Goal: Information Seeking & Learning: Understand process/instructions

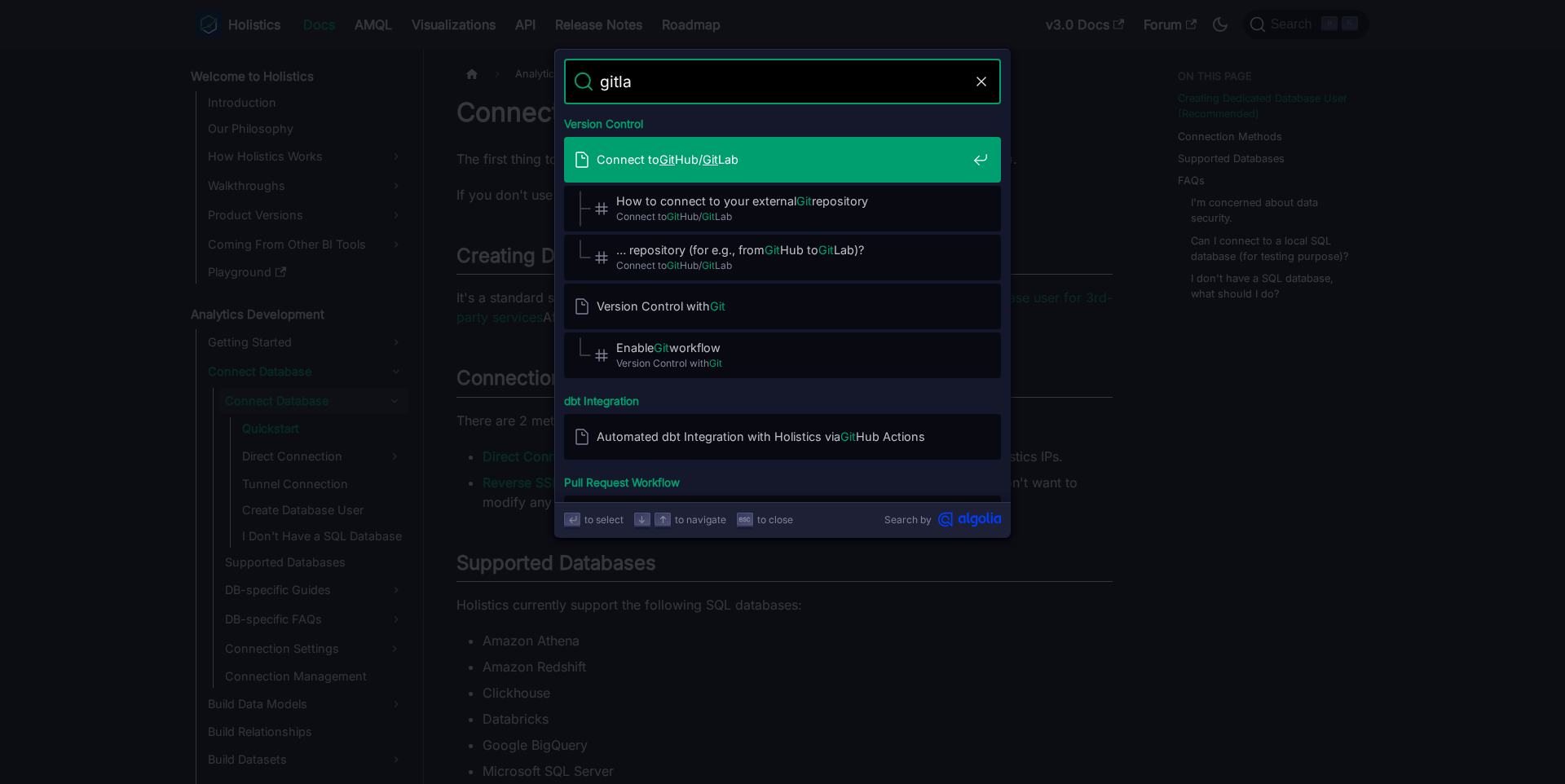
type input "gitlab"
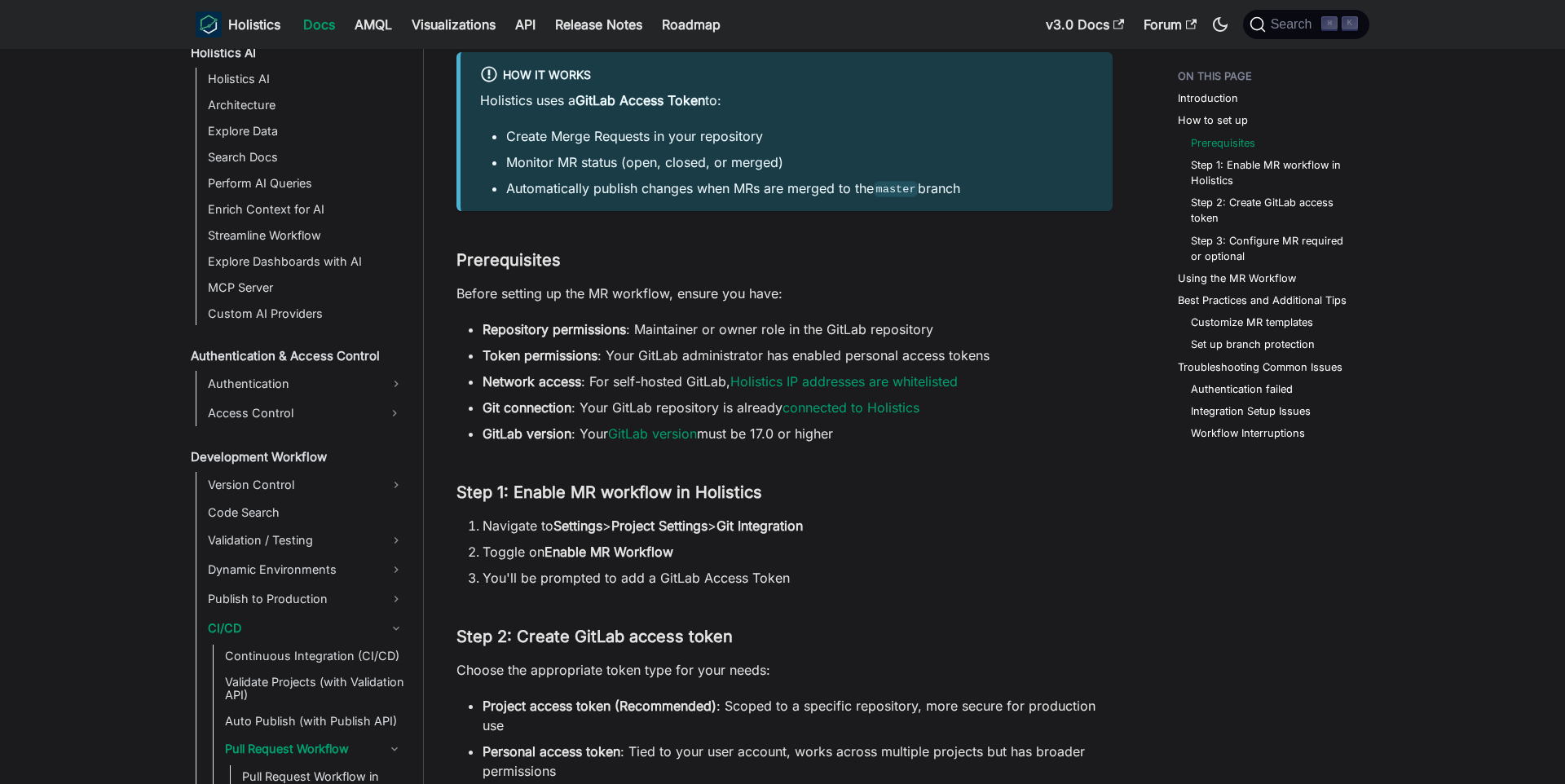
scroll to position [1155, 0]
click at [1235, 277] on link "Using the MR Workflow" at bounding box center [1240, 278] width 118 height 15
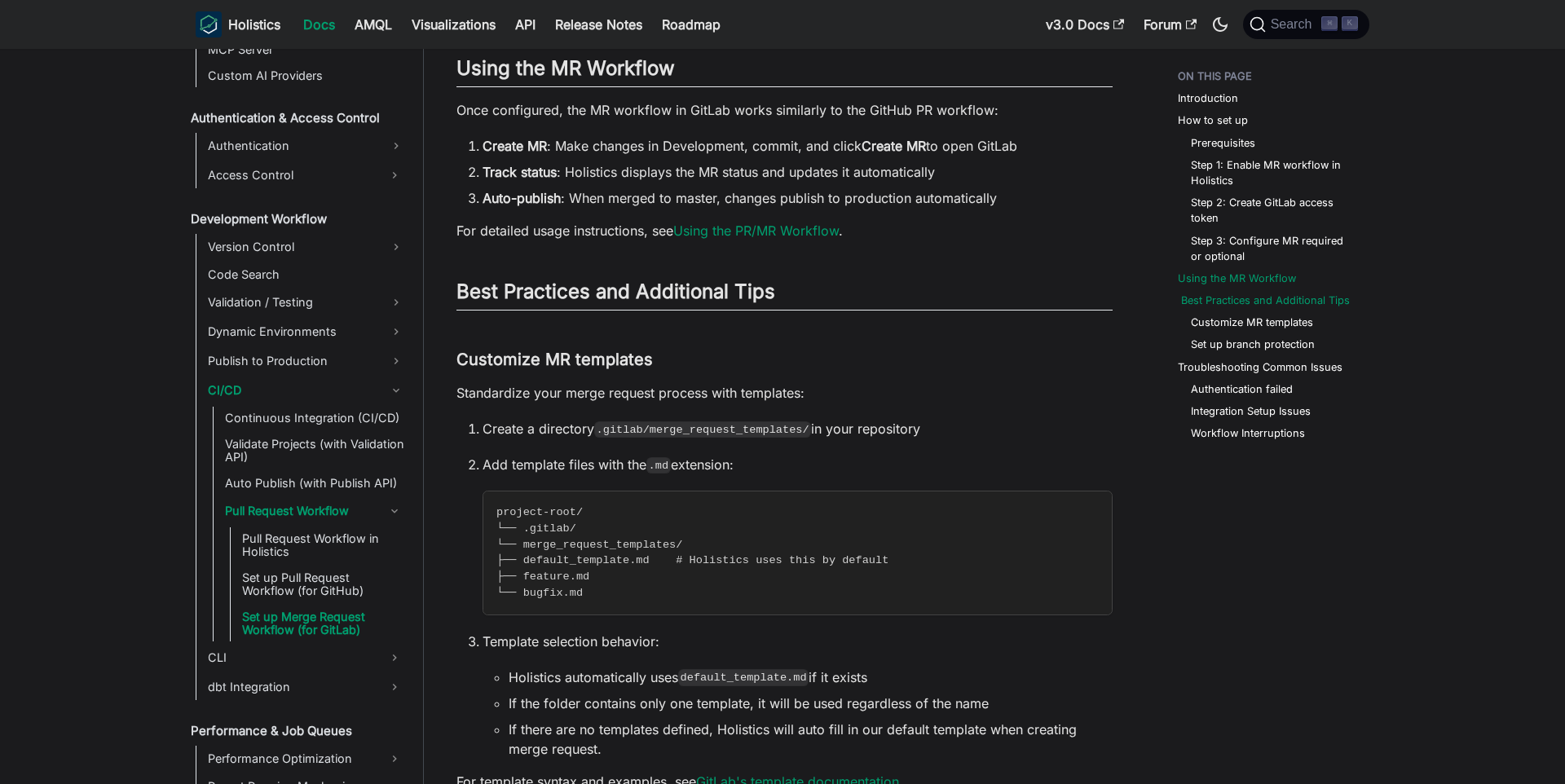
click at [1253, 300] on link "Best Practices and Additional Tips" at bounding box center [1265, 300] width 168 height 15
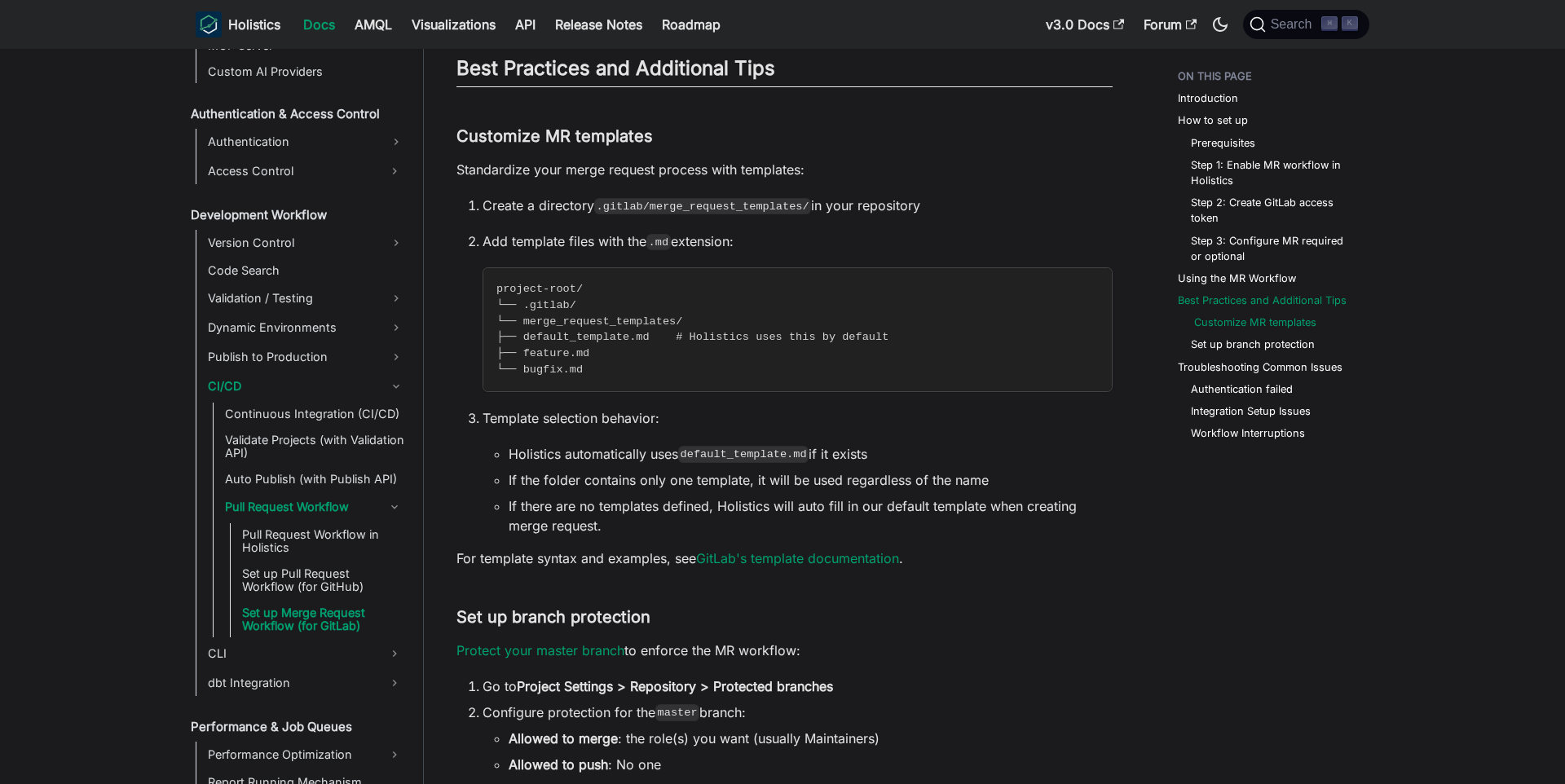
click at [1234, 326] on link "Customize MR templates" at bounding box center [1256, 323] width 122 height 15
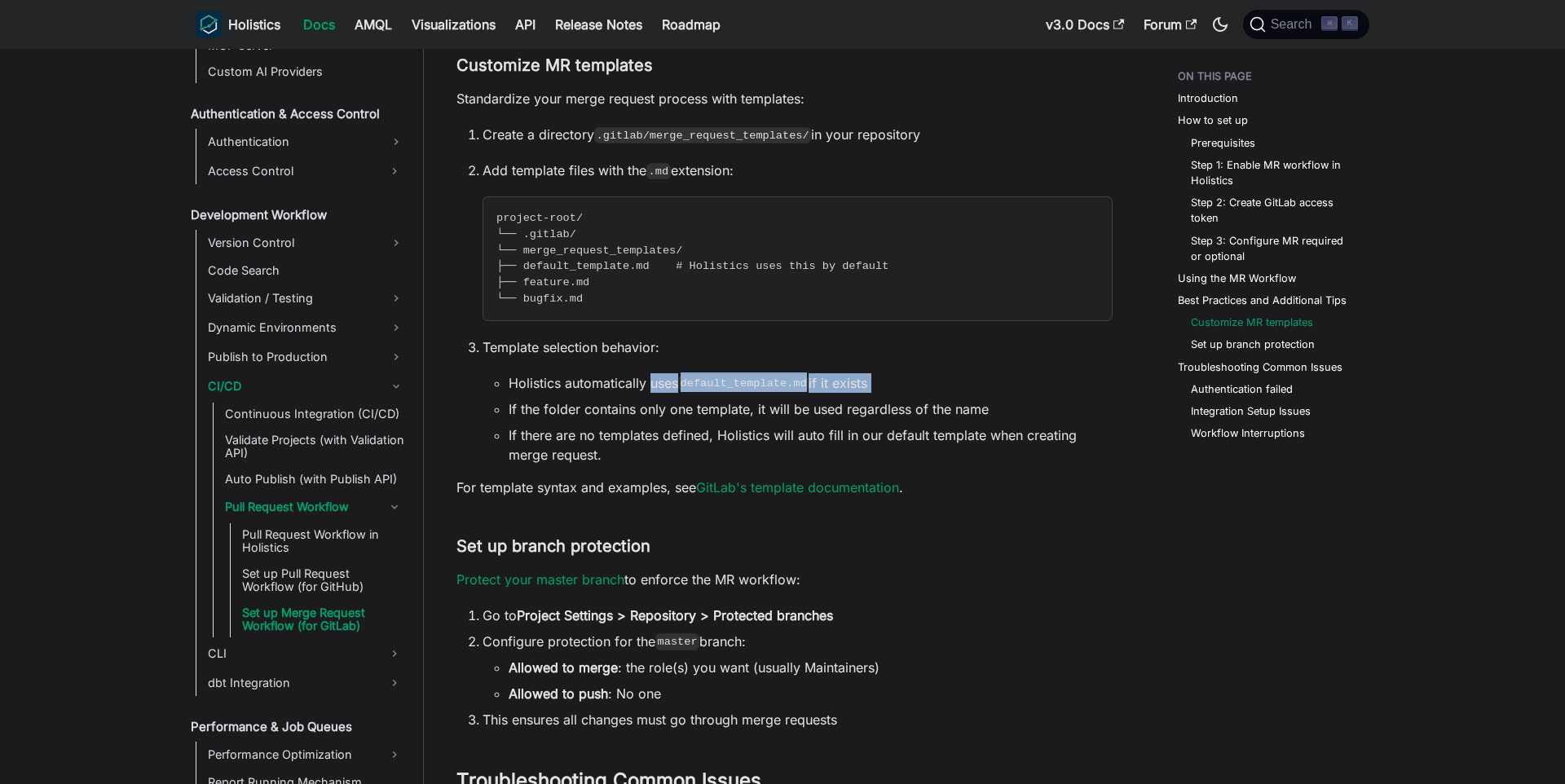
drag, startPoint x: 651, startPoint y: 376, endPoint x: 919, endPoint y: 398, distance: 268.9
click at [919, 398] on ul "Holistics automatically uses default_template.md if it exists If the folder con…" at bounding box center [798, 419] width 630 height 91
drag, startPoint x: 644, startPoint y: 391, endPoint x: 965, endPoint y: 402, distance: 321.2
click at [965, 402] on ul "Holistics automatically uses default_template.md if it exists If the folder con…" at bounding box center [798, 419] width 630 height 91
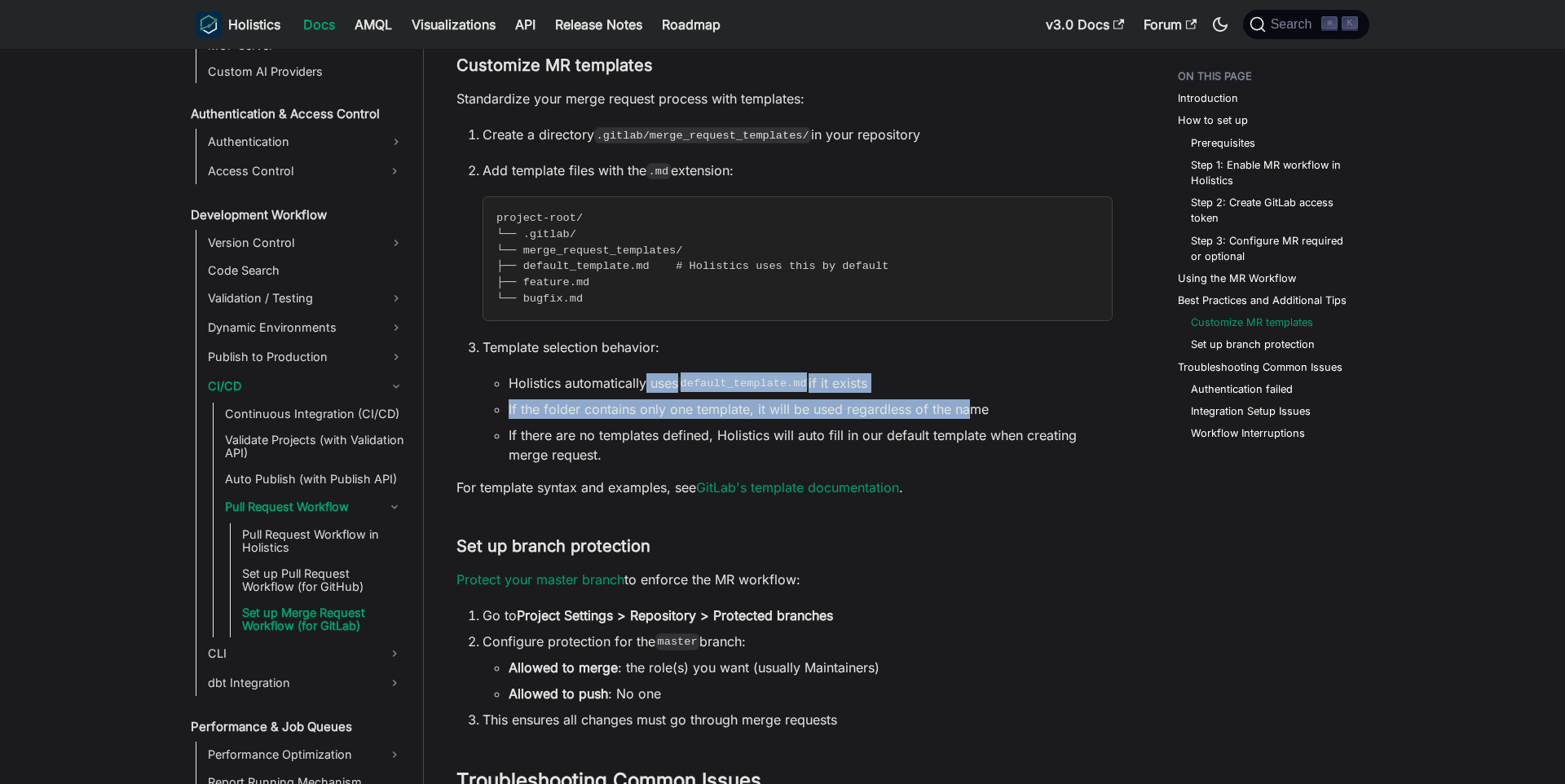
click at [965, 402] on li "If the folder contains only one template, it will be used regardless of the name" at bounding box center [810, 409] width 604 height 20
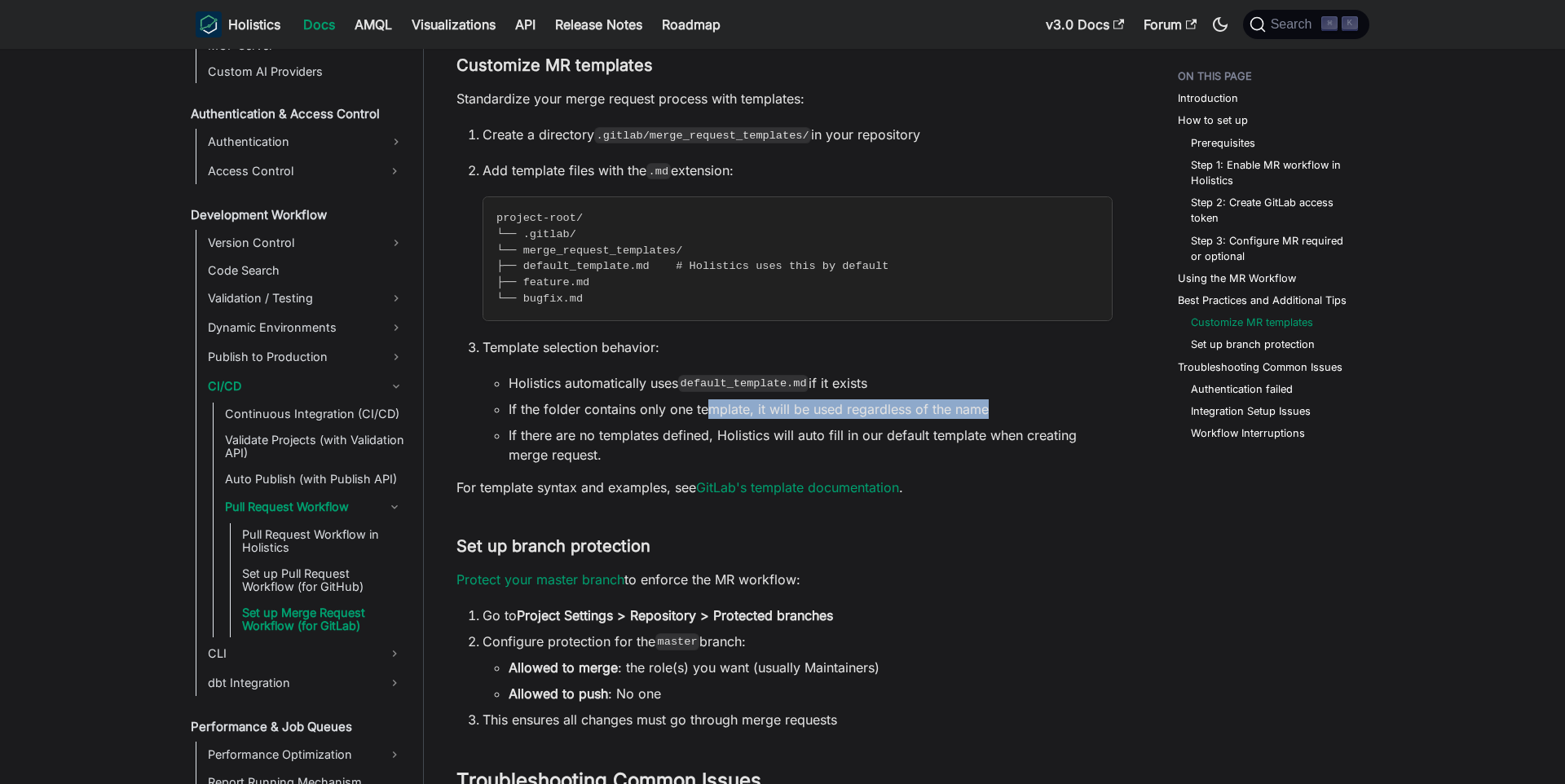
drag, startPoint x: 706, startPoint y: 412, endPoint x: 992, endPoint y: 405, distance: 286.1
click at [992, 405] on li "If the folder contains only one template, it will be used regardless of the name" at bounding box center [810, 409] width 604 height 20
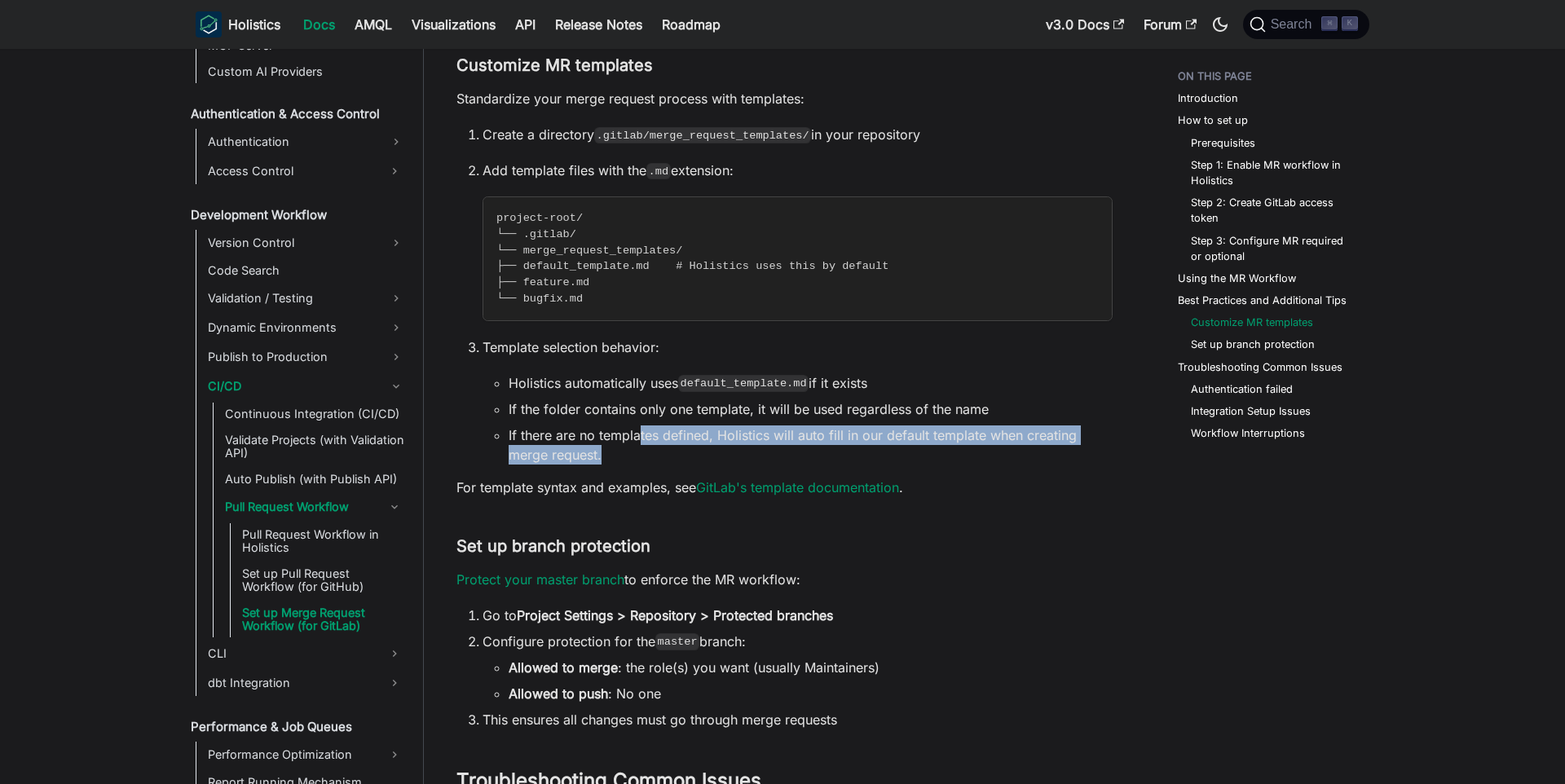
drag, startPoint x: 639, startPoint y: 434, endPoint x: 981, endPoint y: 445, distance: 342.2
click at [981, 445] on li "If there are no templates defined, Holistics will auto fill in our default temp…" at bounding box center [810, 444] width 604 height 39
drag, startPoint x: 738, startPoint y: 435, endPoint x: 1014, endPoint y: 452, distance: 276.5
click at [1014, 452] on li "If there are no templates defined, Holistics will auto fill in our default temp…" at bounding box center [810, 444] width 604 height 39
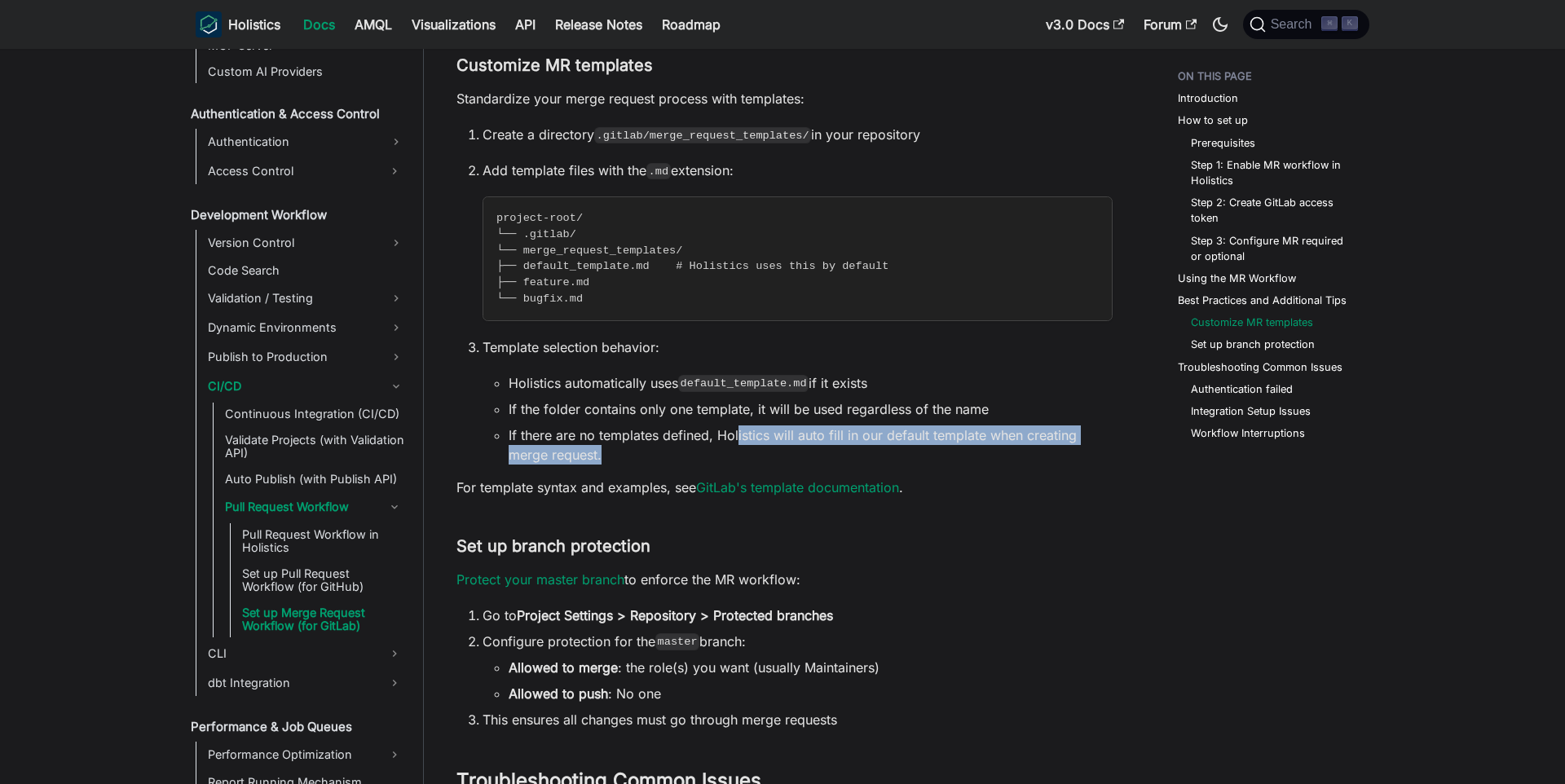
click at [1014, 452] on li "If there are no templates defined, Holistics will auto fill in our default temp…" at bounding box center [810, 444] width 604 height 39
